Goal: Use online tool/utility: Utilize a website feature to perform a specific function

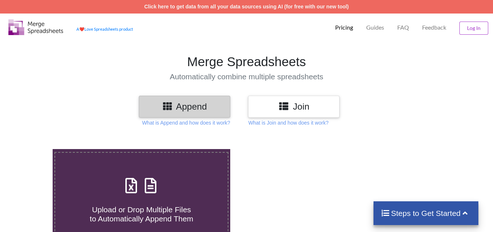
click at [124, 195] on span at bounding box center [141, 186] width 39 height 17
click at [33, 149] on input "Upload or Drop Multiple Files to Automatically Append Them" at bounding box center [33, 149] width 0 height 0
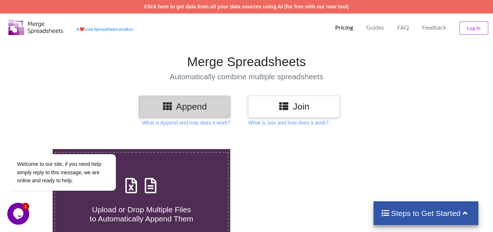
type input "C:\fakepath\3 days Ins break, Technical Analysis Scanner.xlsx"
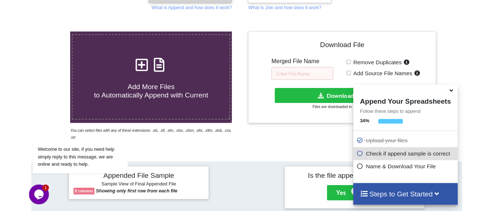
scroll to position [101, 0]
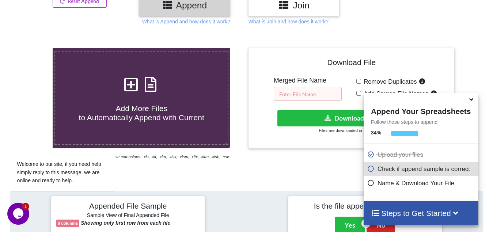
click at [311, 90] on input "text" at bounding box center [308, 94] width 68 height 14
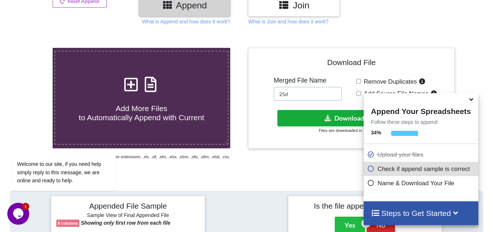
type input "25d"
click at [319, 116] on button "Download File" at bounding box center [350, 118] width 147 height 16
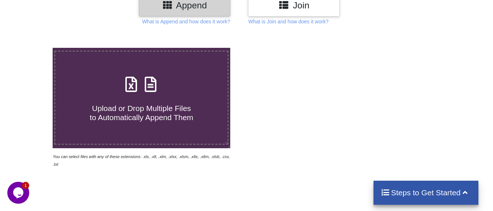
click at [166, 109] on span "Upload or Drop Multiple Files to Automatically Append Them" at bounding box center [141, 113] width 103 height 18
click at [33, 48] on input "Upload or Drop Multiple Files to Automatically Append Them" at bounding box center [33, 48] width 0 height 0
type input "C:\fakepath\10 low from high for 15 mins price action, Technical Analysis Scann…"
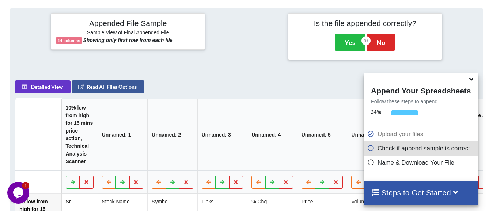
scroll to position [65, 0]
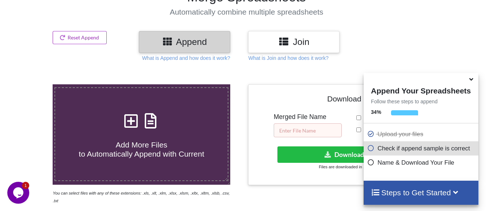
click at [304, 134] on input "text" at bounding box center [308, 131] width 68 height 14
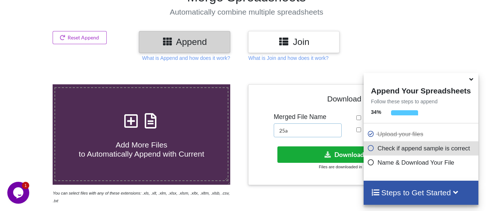
type input "25a"
click at [317, 153] on button "Download File" at bounding box center [350, 155] width 147 height 16
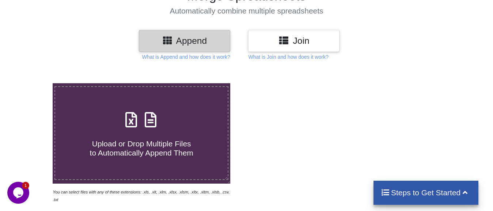
click at [121, 137] on h4 "Upload or Drop Multiple Files to Automatically Append Them" at bounding box center [141, 144] width 172 height 28
click at [33, 83] on input "Upload or Drop Multiple Files to Automatically Append Them" at bounding box center [33, 83] width 0 height 0
type input "C:\fakepath\Copy - 13, Technical Analysis Scanner(1).xlsx"
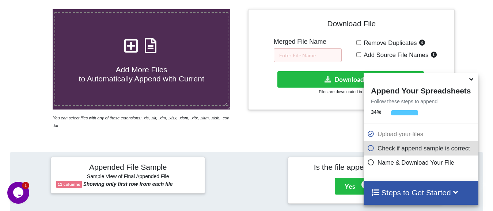
scroll to position [138, 0]
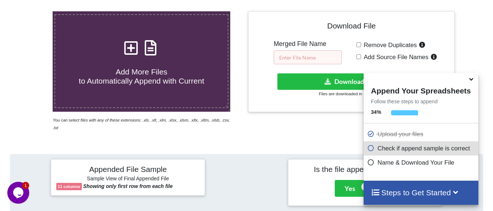
click at [297, 53] on input "text" at bounding box center [308, 57] width 68 height 14
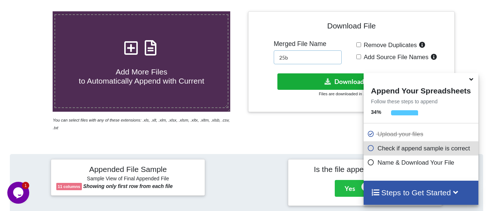
type input "25b"
click at [308, 80] on button "Download File" at bounding box center [350, 81] width 147 height 16
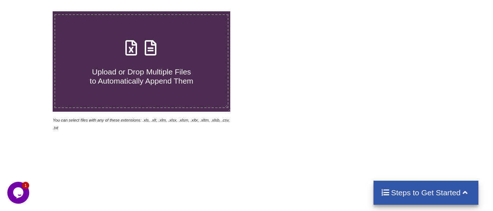
click at [109, 57] on div "Upload or Drop Multiple Files to Automatically Append Them" at bounding box center [141, 61] width 172 height 49
click at [33, 11] on input "Upload or Drop Multiple Files to Automatically Append Them" at bounding box center [33, 11] width 0 height 0
type input "C:\fakepath\entry 1 HR BRK, Technical Analysis Scanner-13 4.xlsx"
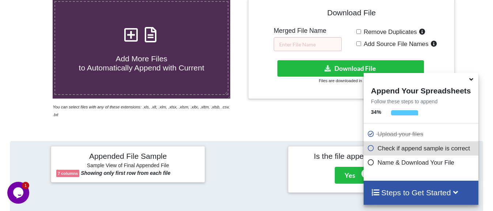
scroll to position [138, 0]
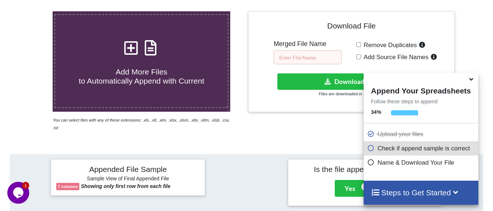
click at [289, 59] on input "text" at bounding box center [308, 57] width 68 height 14
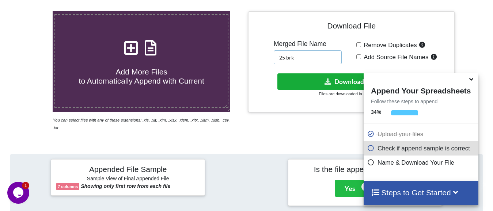
type input "25 brk"
click at [322, 83] on button "Download File" at bounding box center [350, 81] width 147 height 16
